Goal: Transaction & Acquisition: Purchase product/service

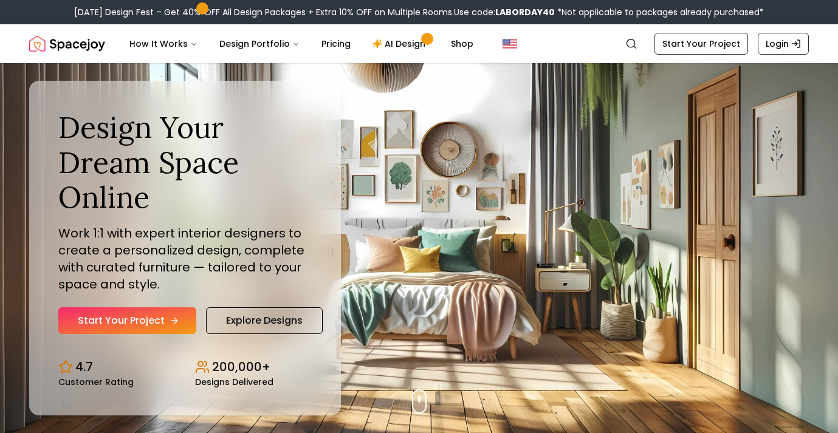
click at [133, 317] on link "Start Your Project" at bounding box center [127, 321] width 138 height 27
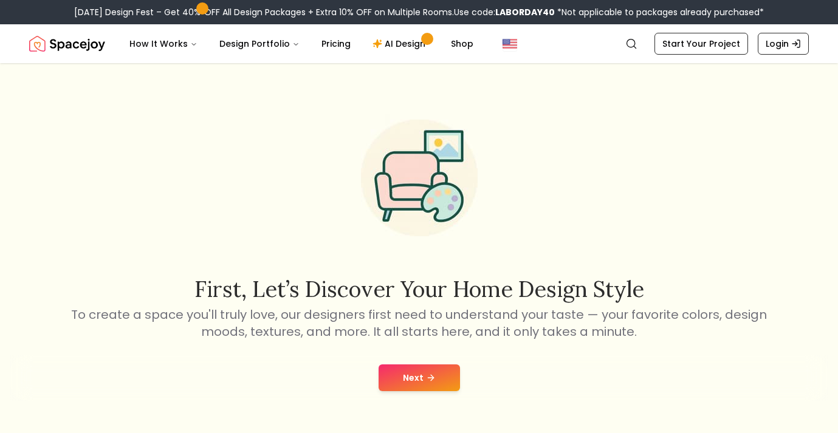
click at [421, 382] on button "Next" at bounding box center [419, 378] width 81 height 27
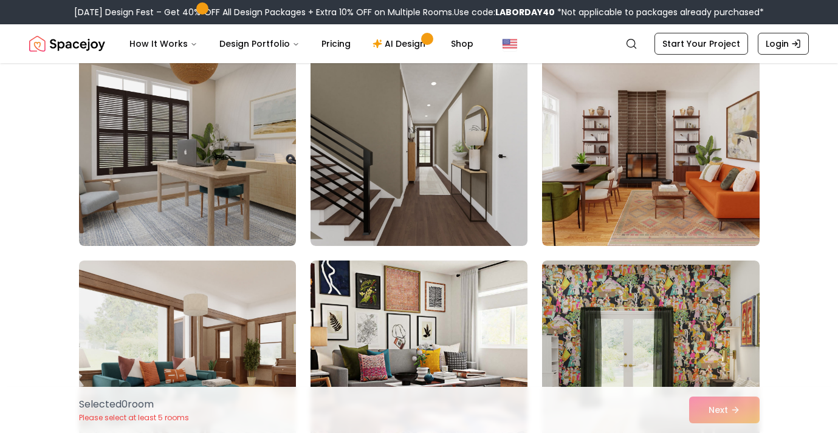
scroll to position [952, 0]
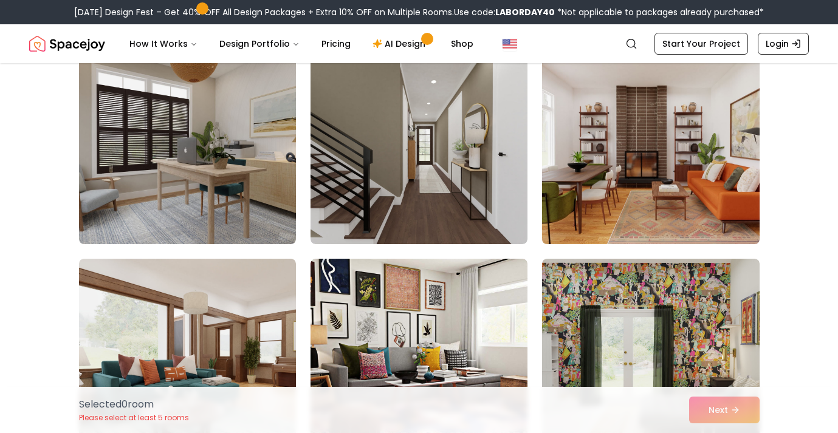
click at [627, 177] on img at bounding box center [651, 147] width 228 height 204
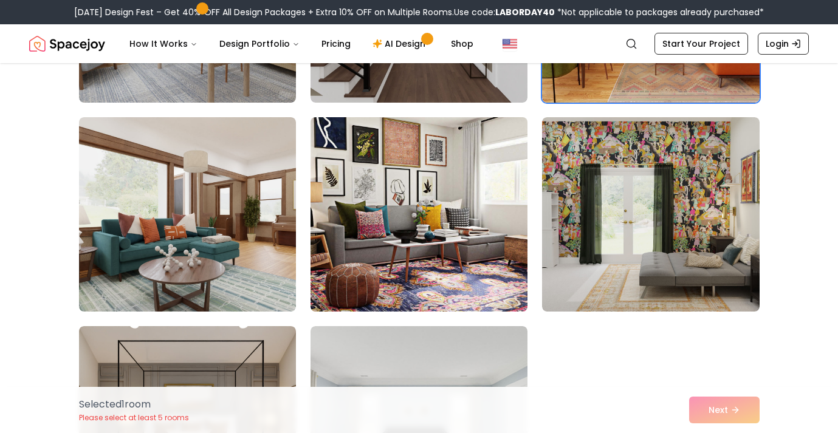
scroll to position [1094, 0]
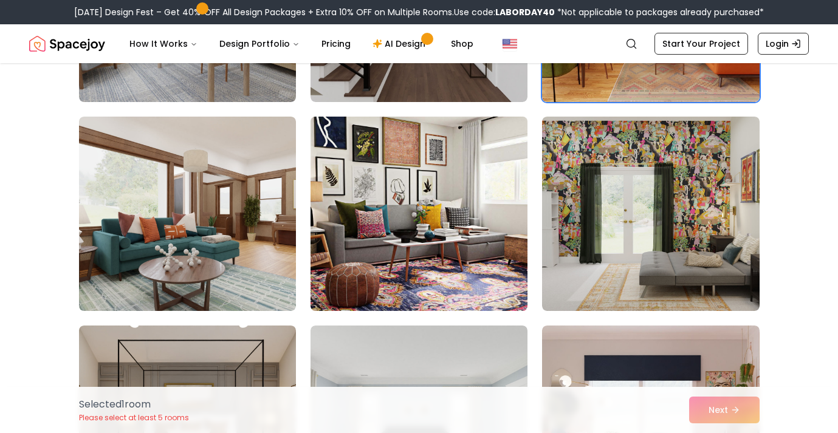
click at [415, 206] on img at bounding box center [419, 214] width 228 height 204
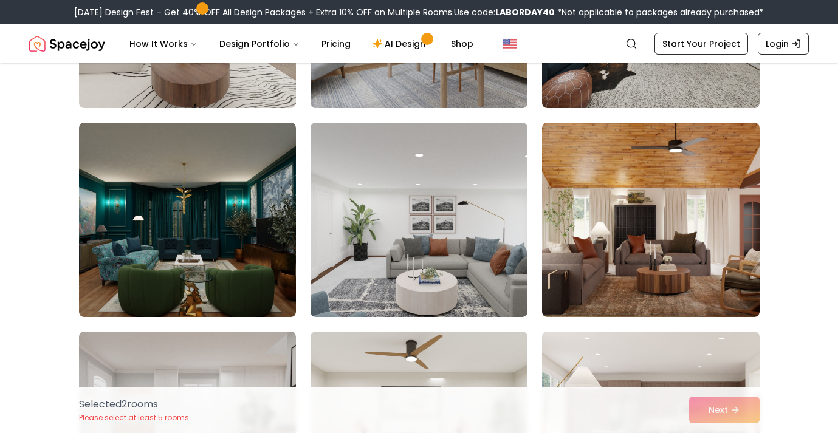
scroll to position [2345, 0]
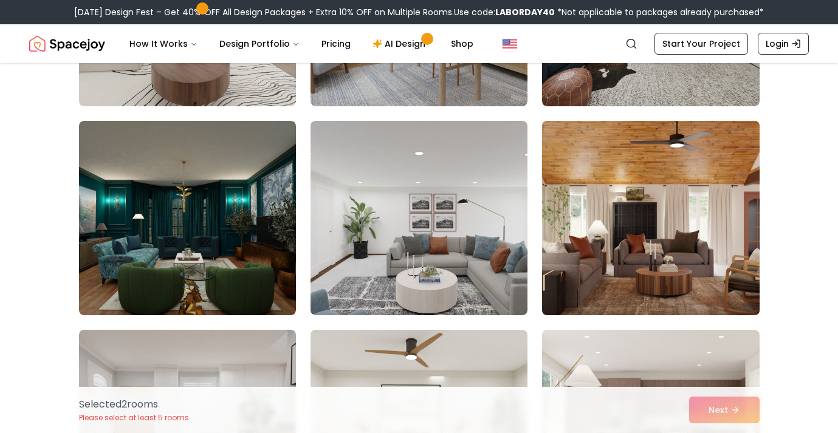
click at [647, 238] on img at bounding box center [651, 218] width 228 height 204
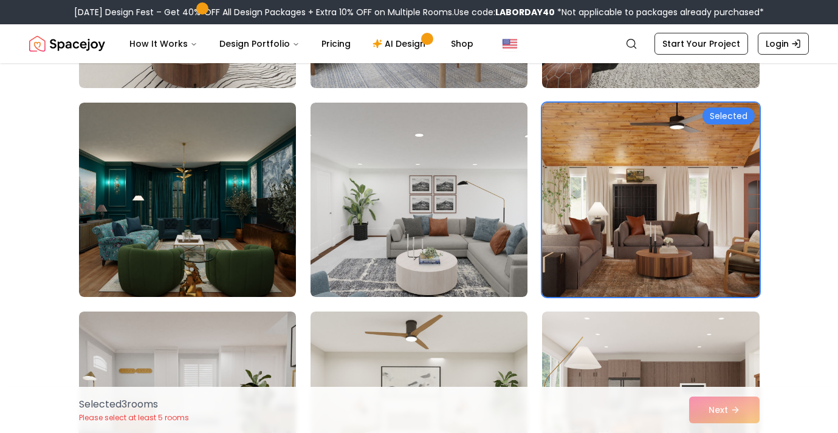
click at [640, 207] on img at bounding box center [651, 200] width 228 height 204
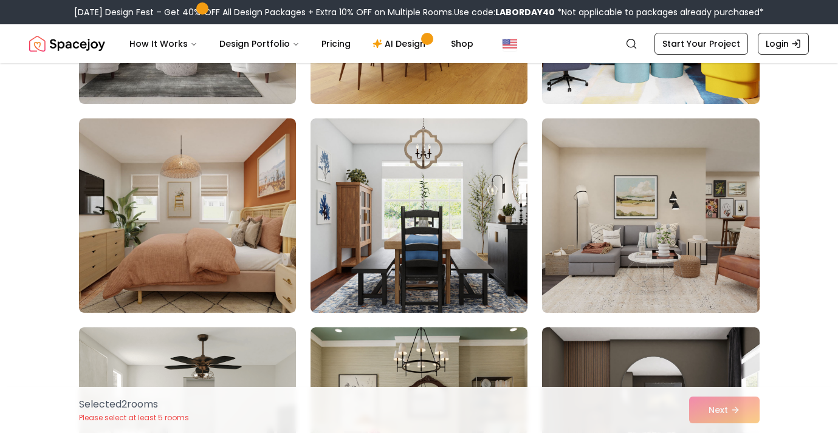
scroll to position [3813, 0]
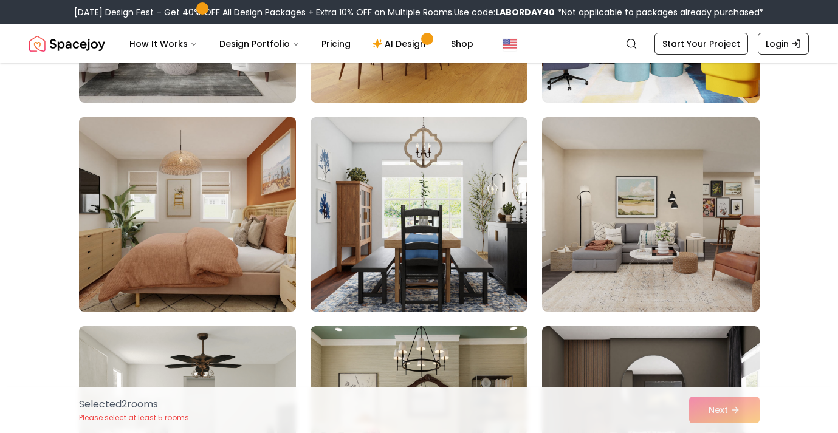
click at [221, 203] on img at bounding box center [188, 214] width 228 height 204
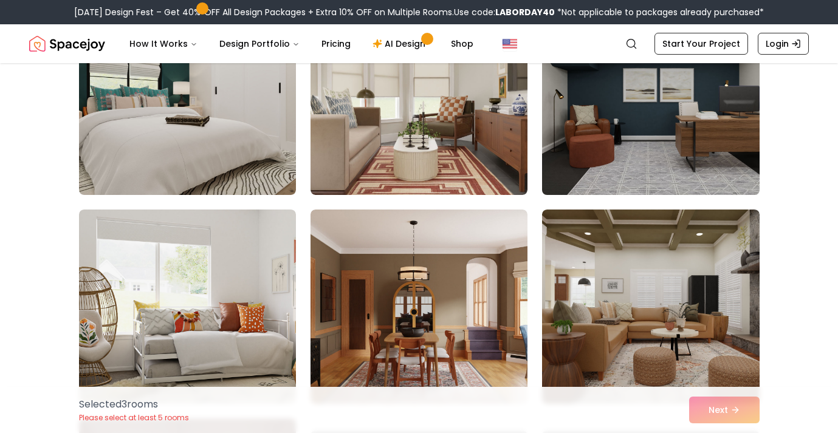
scroll to position [4658, 0]
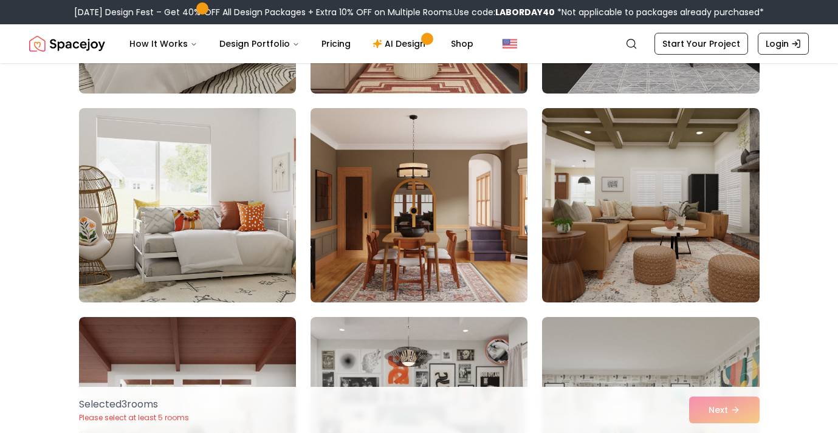
click at [430, 215] on img at bounding box center [419, 205] width 228 height 204
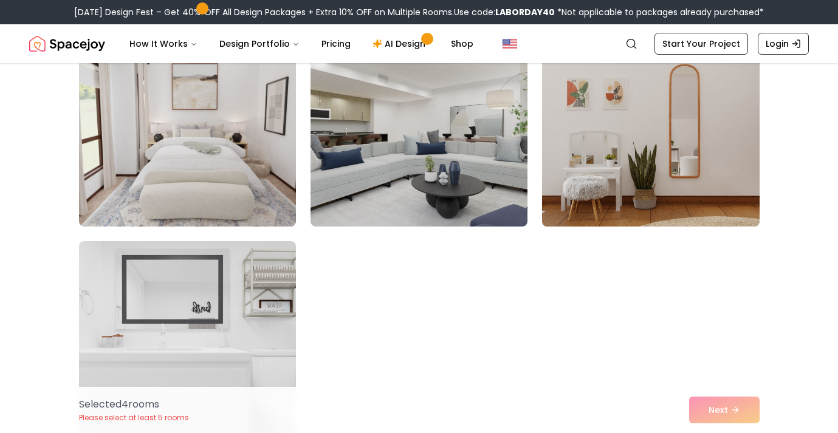
scroll to position [6826, 0]
click at [606, 168] on img at bounding box center [651, 129] width 228 height 204
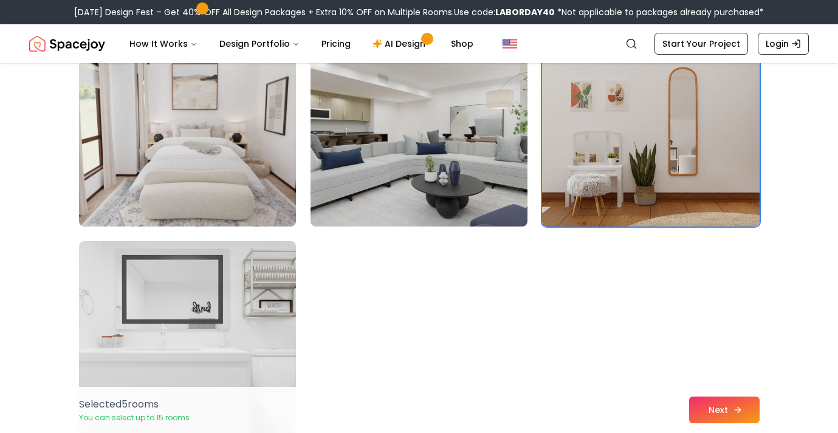
click at [702, 412] on button "Next" at bounding box center [724, 410] width 71 height 27
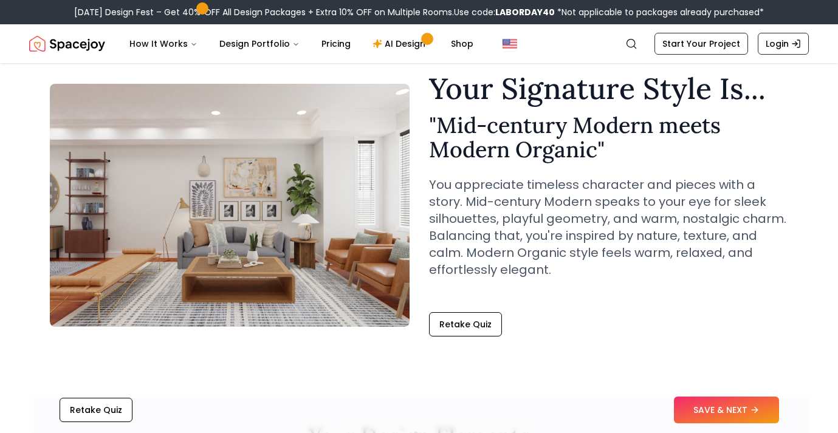
scroll to position [69, 0]
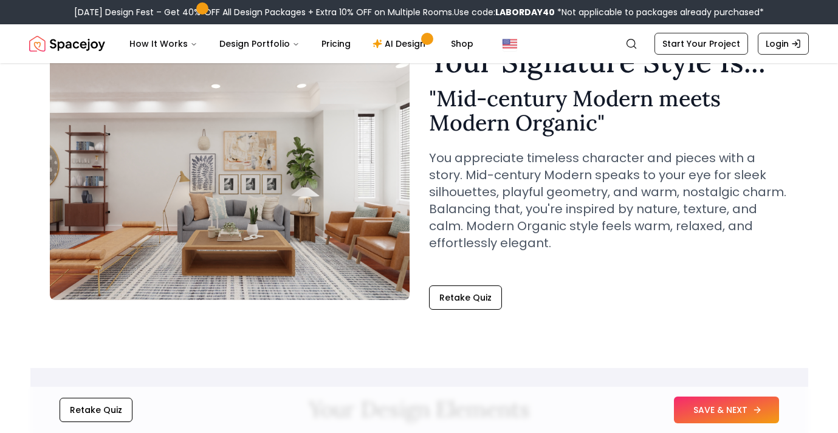
click at [702, 412] on button "SAVE & NEXT" at bounding box center [726, 410] width 105 height 27
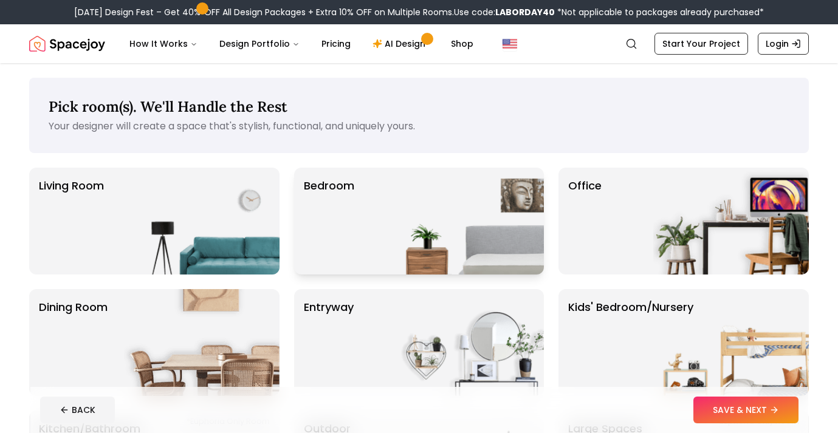
click at [447, 194] on img at bounding box center [467, 221] width 156 height 107
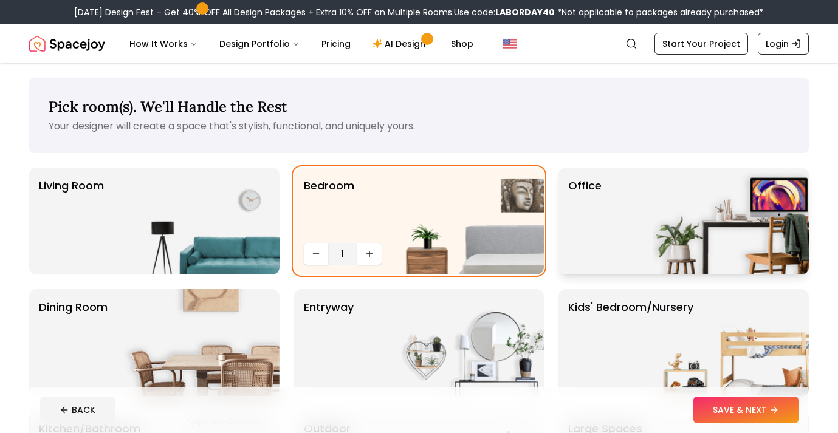
click at [640, 211] on div "Office" at bounding box center [684, 221] width 250 height 107
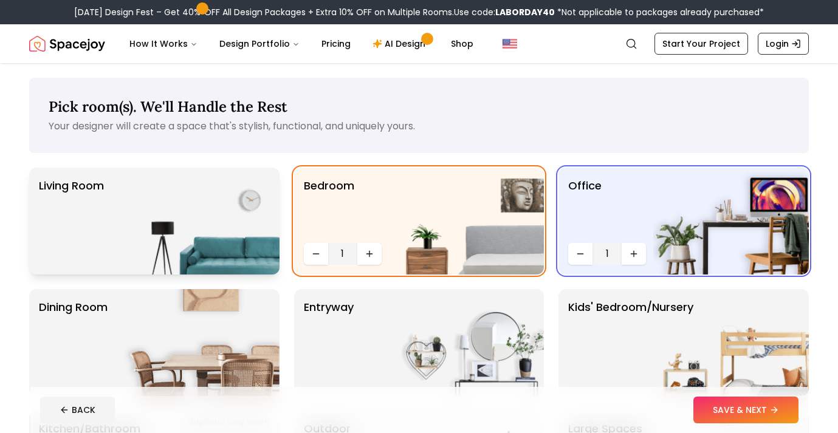
click at [205, 223] on img at bounding box center [202, 221] width 156 height 107
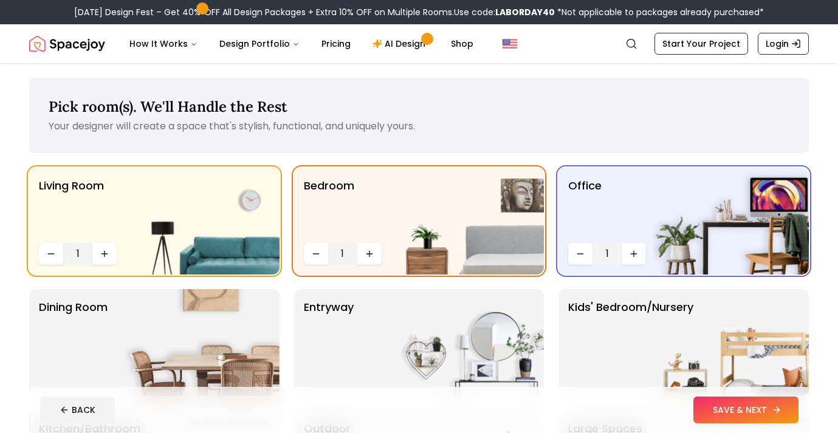
click at [736, 411] on button "SAVE & NEXT" at bounding box center [746, 410] width 105 height 27
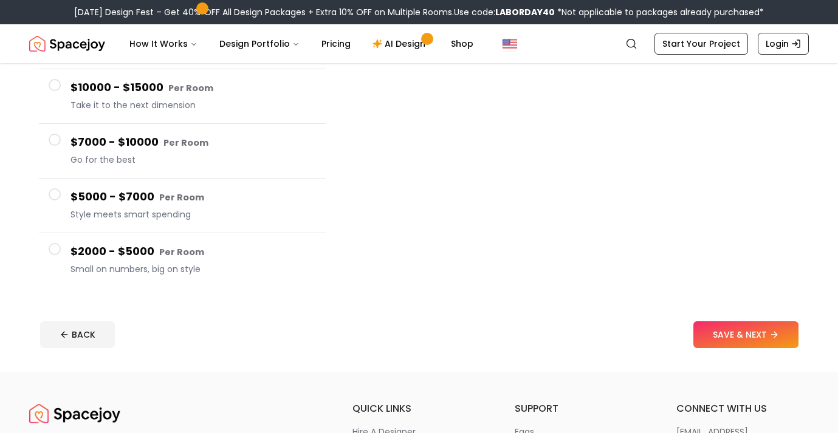
scroll to position [186, 0]
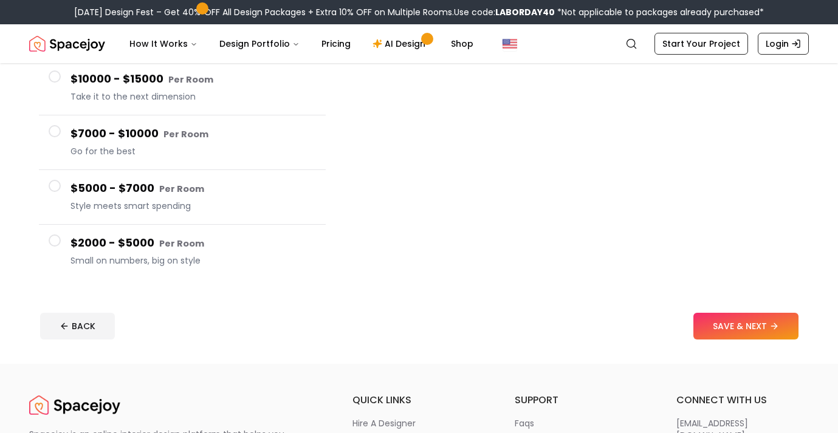
click at [159, 257] on span "Small on numbers, big on style" at bounding box center [194, 261] width 246 height 12
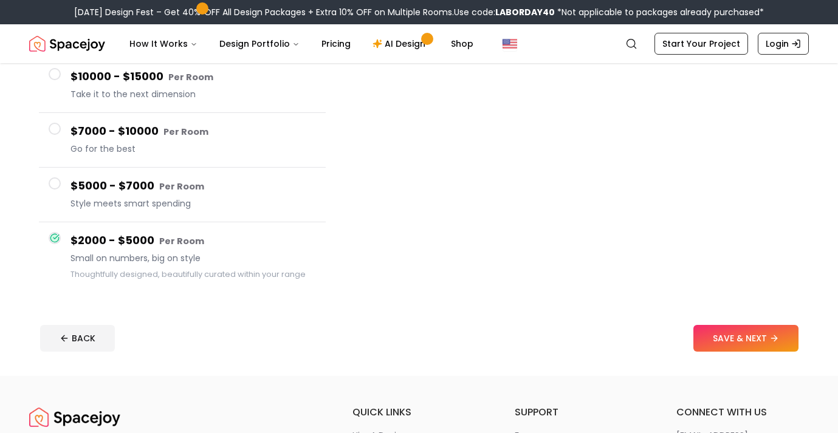
scroll to position [157, 0]
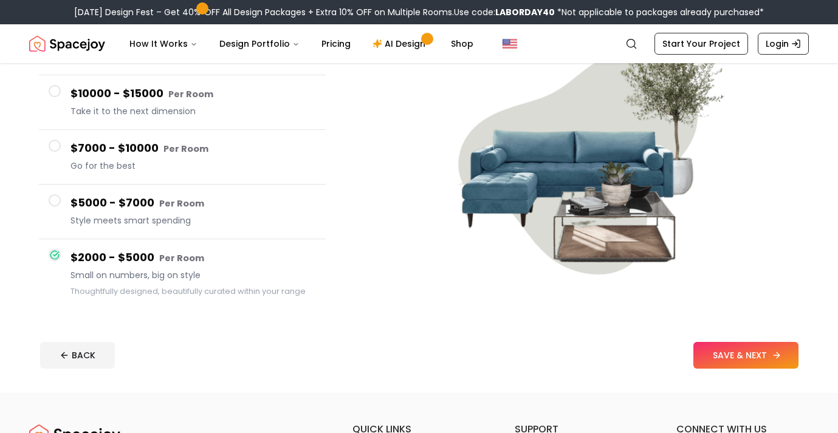
click at [729, 367] on button "SAVE & NEXT" at bounding box center [746, 355] width 105 height 27
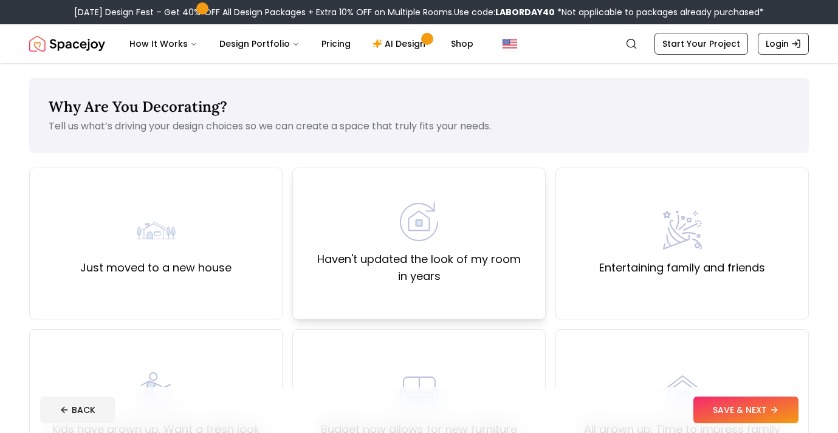
click at [440, 216] on div "Haven't updated the look of my room in years" at bounding box center [419, 243] width 233 height 83
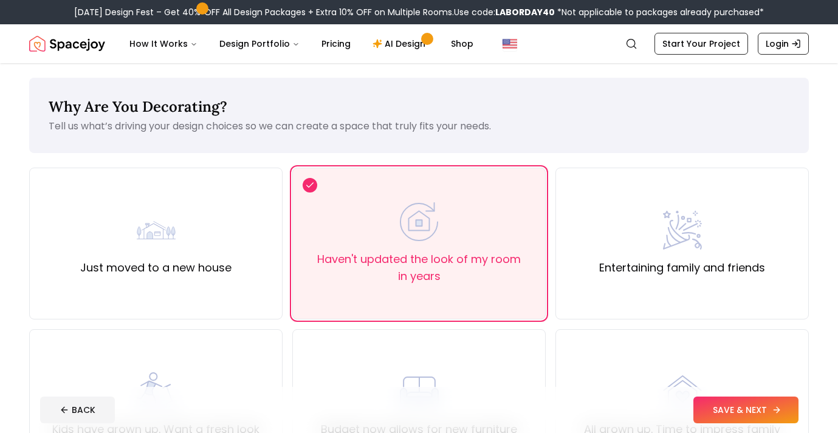
click at [751, 405] on button "SAVE & NEXT" at bounding box center [746, 410] width 105 height 27
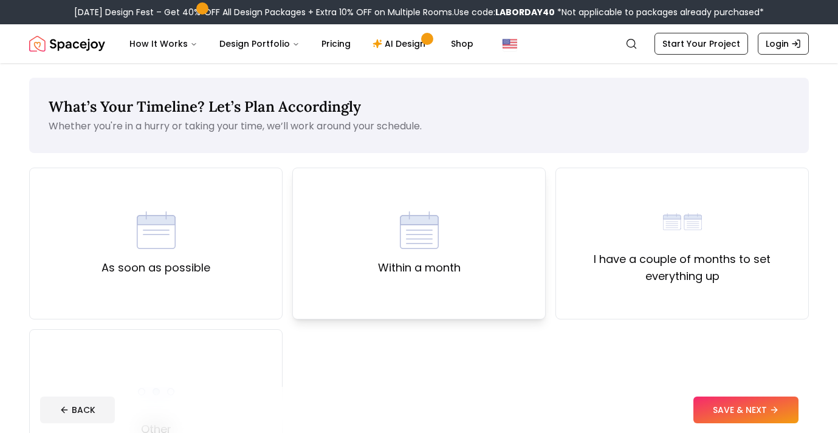
click at [455, 239] on div "Within a month" at bounding box center [419, 244] width 83 height 66
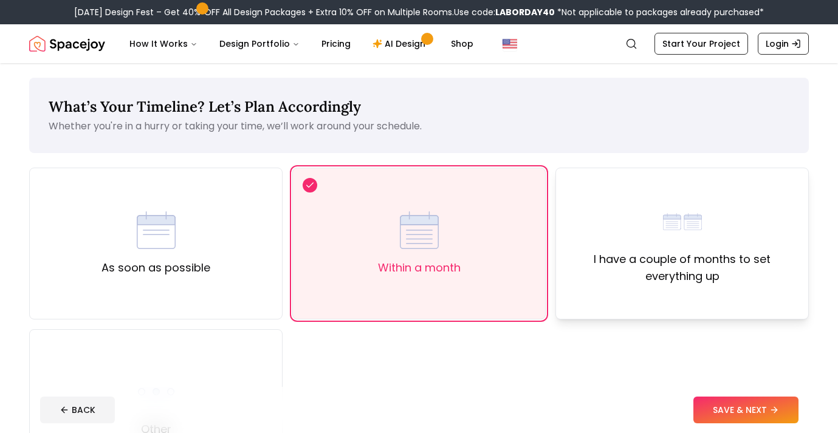
click at [717, 266] on label "I have a couple of months to set everything up" at bounding box center [682, 268] width 233 height 34
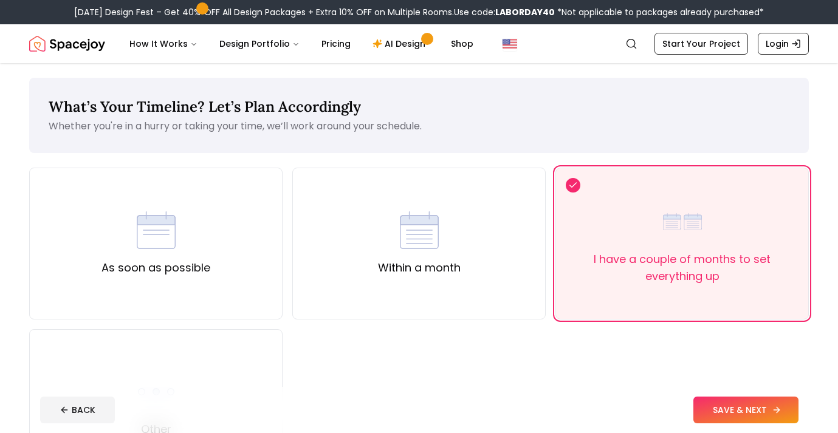
click at [733, 413] on button "SAVE & NEXT" at bounding box center [746, 410] width 105 height 27
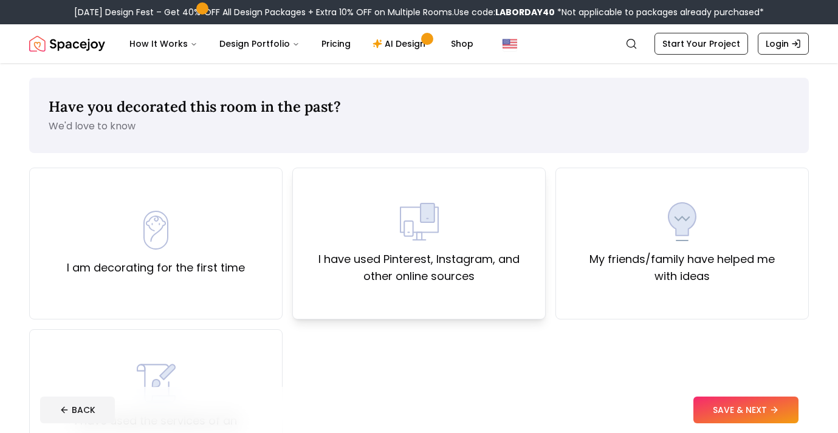
click at [464, 291] on div "I have used Pinterest, Instagram, and other online sources" at bounding box center [419, 244] width 254 height 152
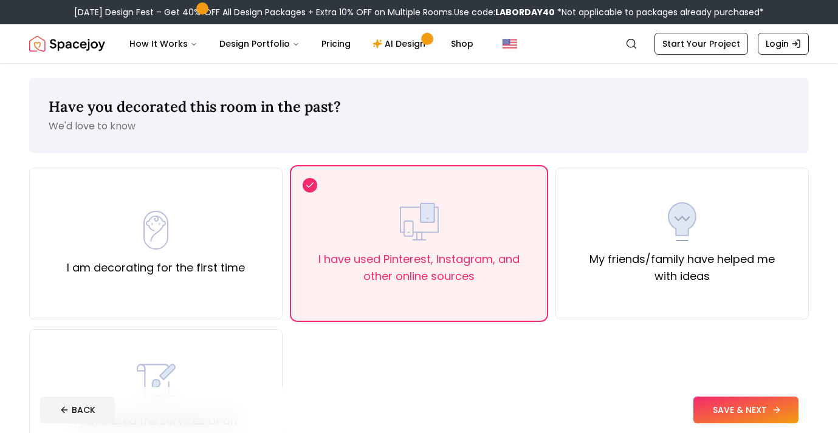
click at [710, 415] on button "SAVE & NEXT" at bounding box center [746, 410] width 105 height 27
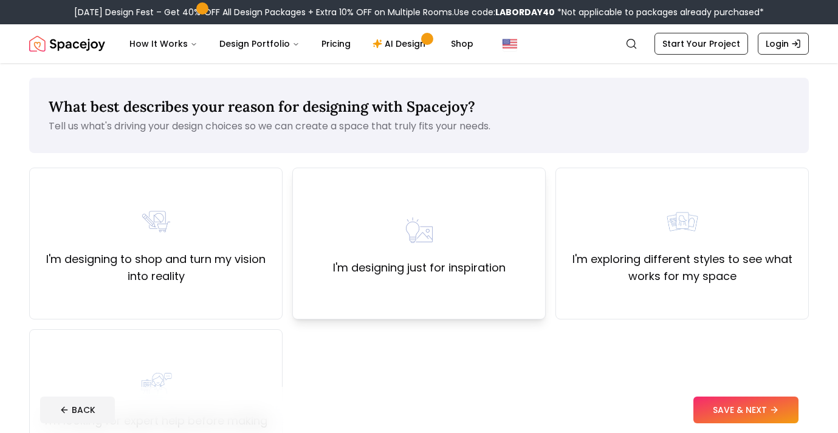
click at [460, 250] on div "I'm designing just for inspiration" at bounding box center [419, 244] width 173 height 66
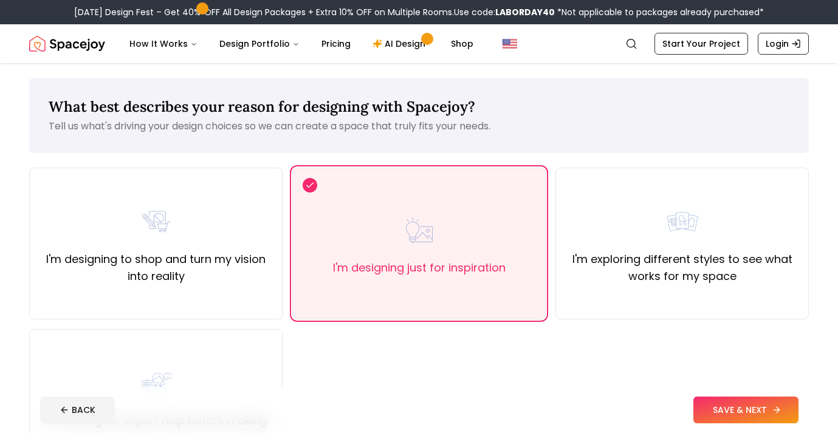
click at [752, 419] on button "SAVE & NEXT" at bounding box center [746, 410] width 105 height 27
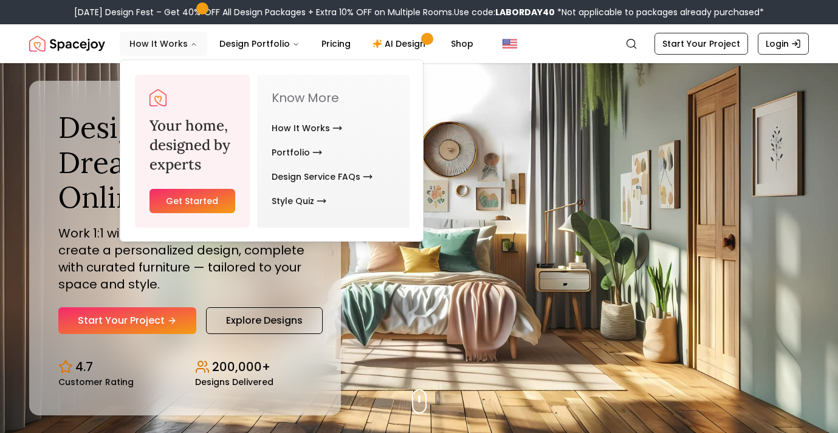
click at [164, 48] on button "How It Works" at bounding box center [164, 44] width 88 height 24
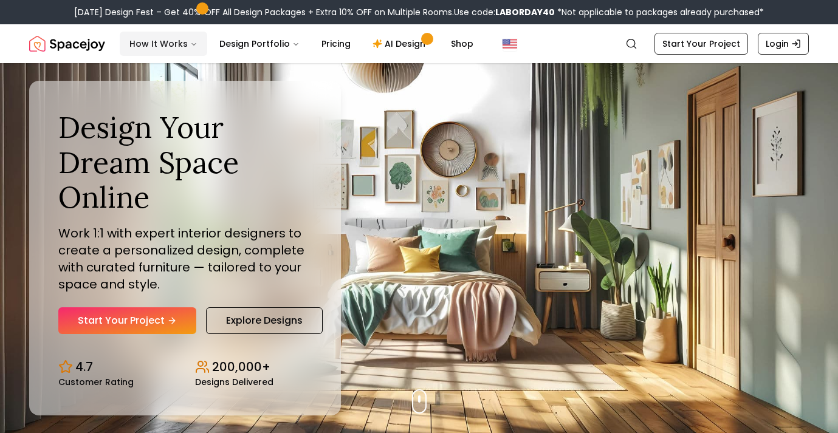
click at [193, 48] on button "How It Works" at bounding box center [164, 44] width 88 height 24
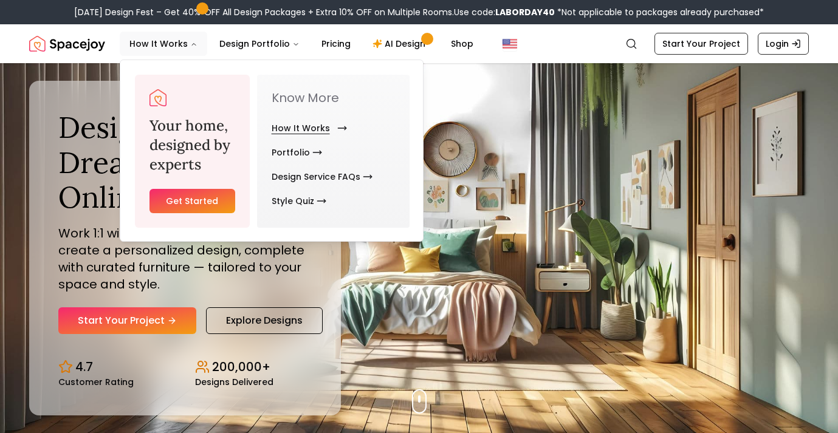
click at [297, 124] on link "How It Works" at bounding box center [307, 128] width 71 height 24
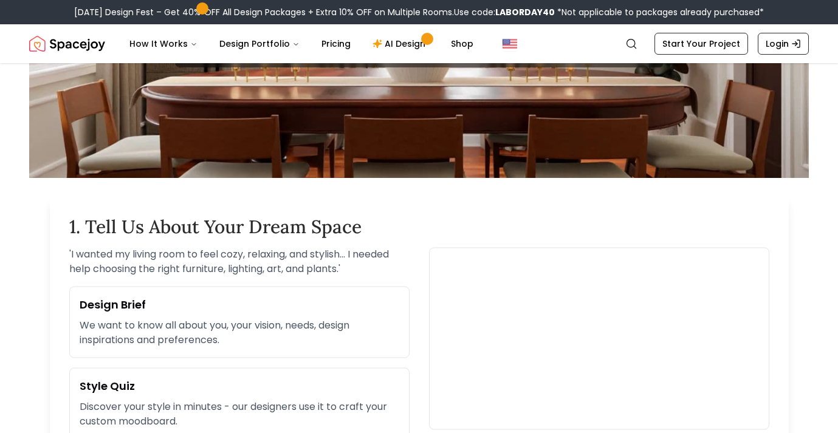
scroll to position [262, 0]
